Goal: Transaction & Acquisition: Book appointment/travel/reservation

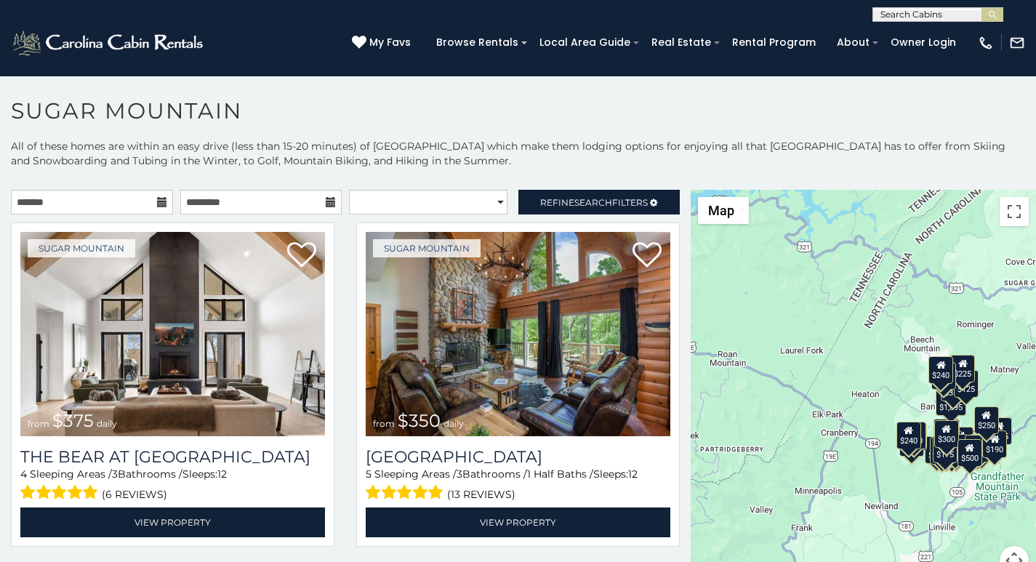
scroll to position [31, 0]
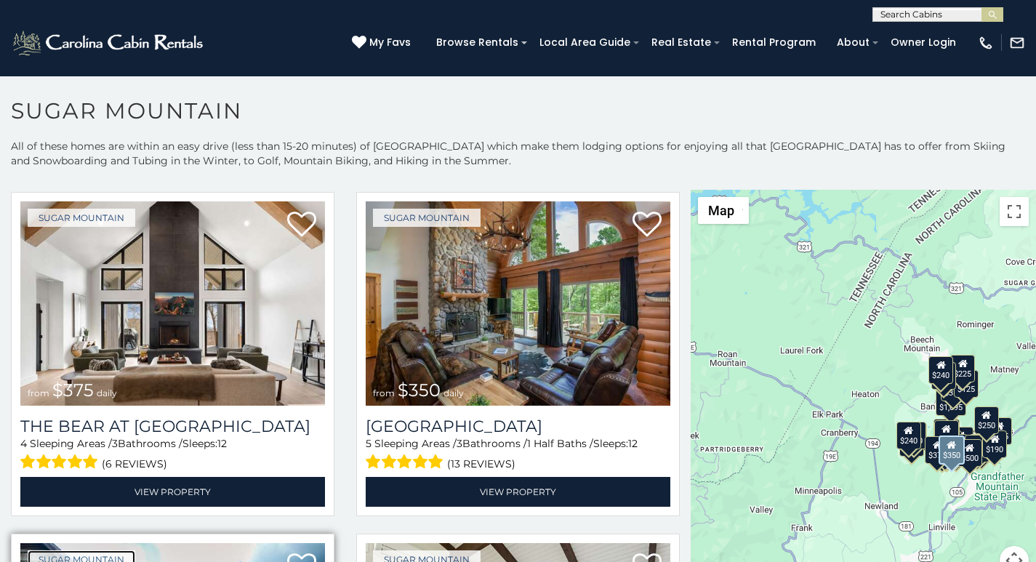
click at [79, 558] on link "Sugar Mountain" at bounding box center [82, 559] width 108 height 18
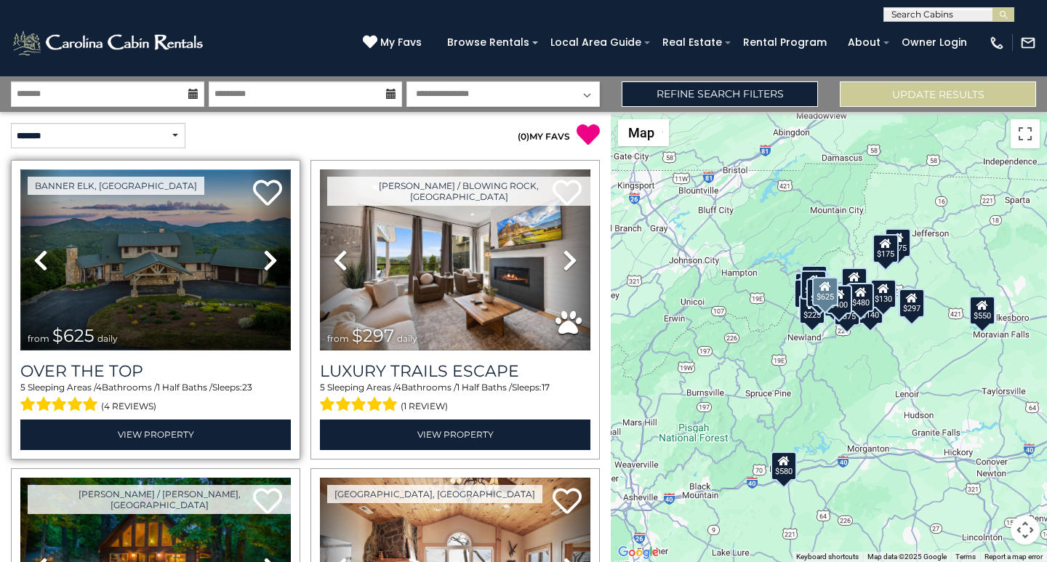
click at [154, 169] on img at bounding box center [155, 259] width 270 height 181
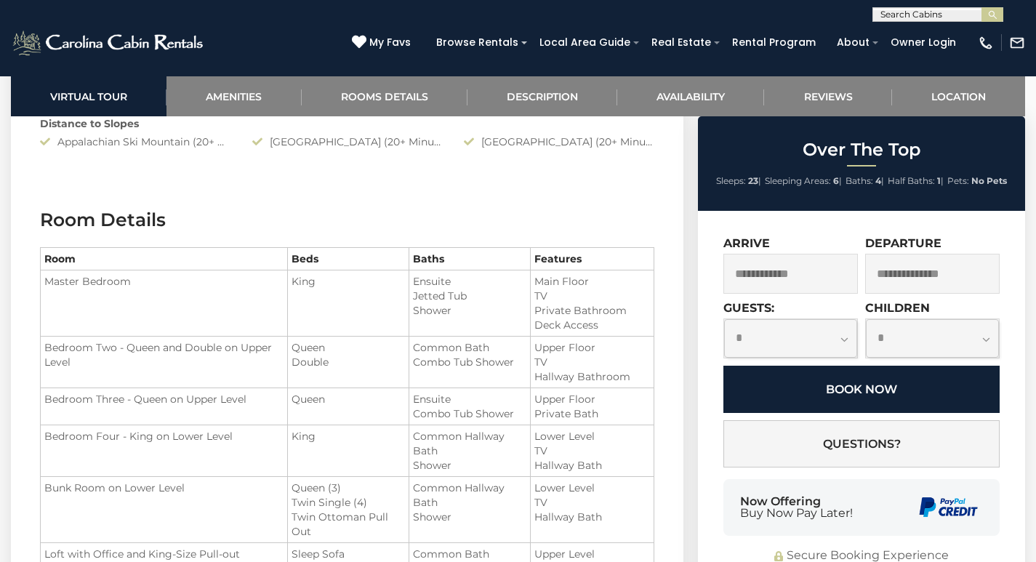
scroll to position [1522, 0]
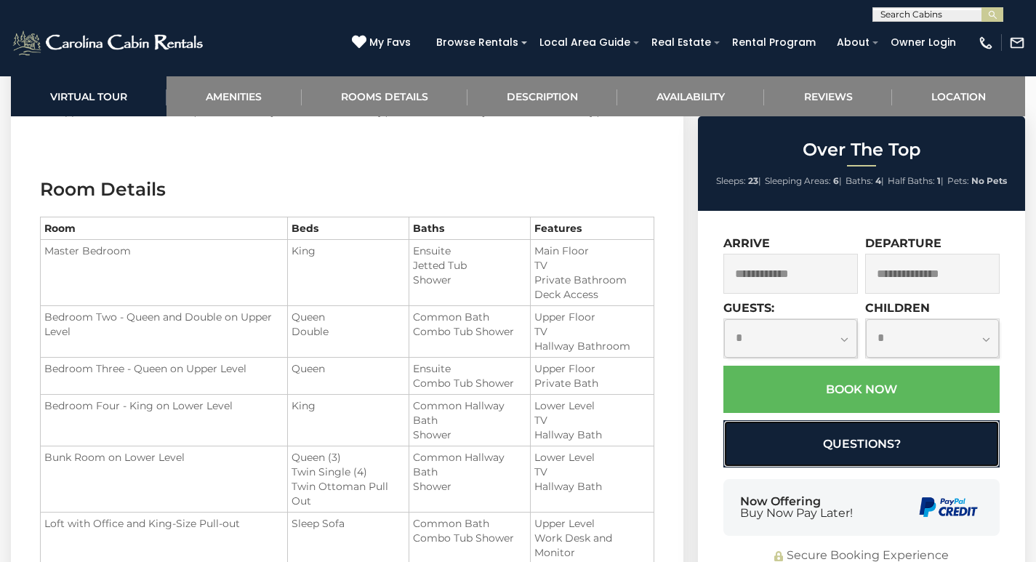
click at [880, 432] on button "Questions?" at bounding box center [861, 443] width 276 height 47
select select "*"
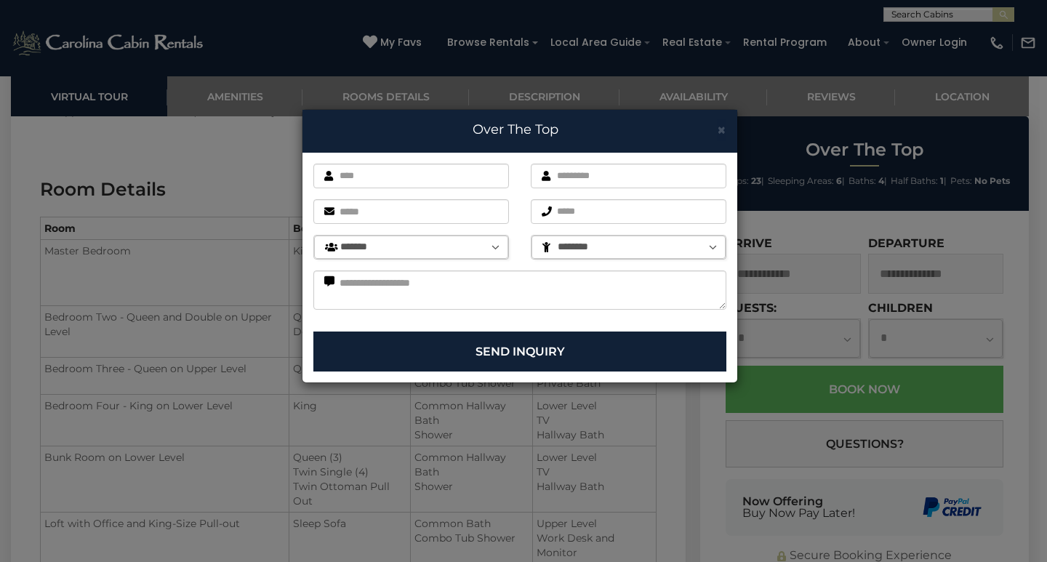
click at [1035, 515] on div "× Over The Top First name is required. Last name is required. Email is required…" at bounding box center [523, 281] width 1047 height 562
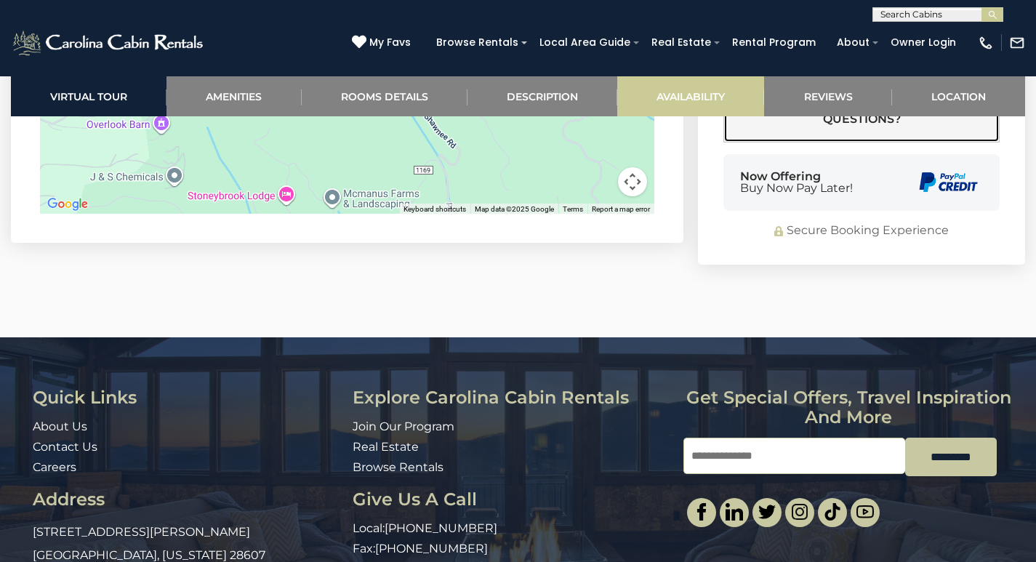
scroll to position [3515, 0]
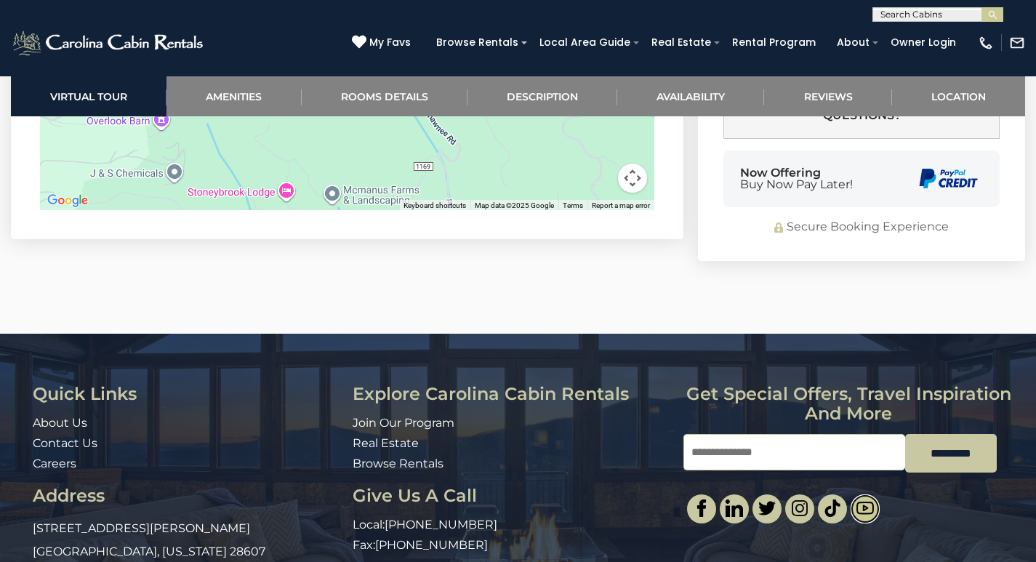
click at [861, 499] on img at bounding box center [864, 507] width 17 height 17
